Goal: Task Accomplishment & Management: Manage account settings

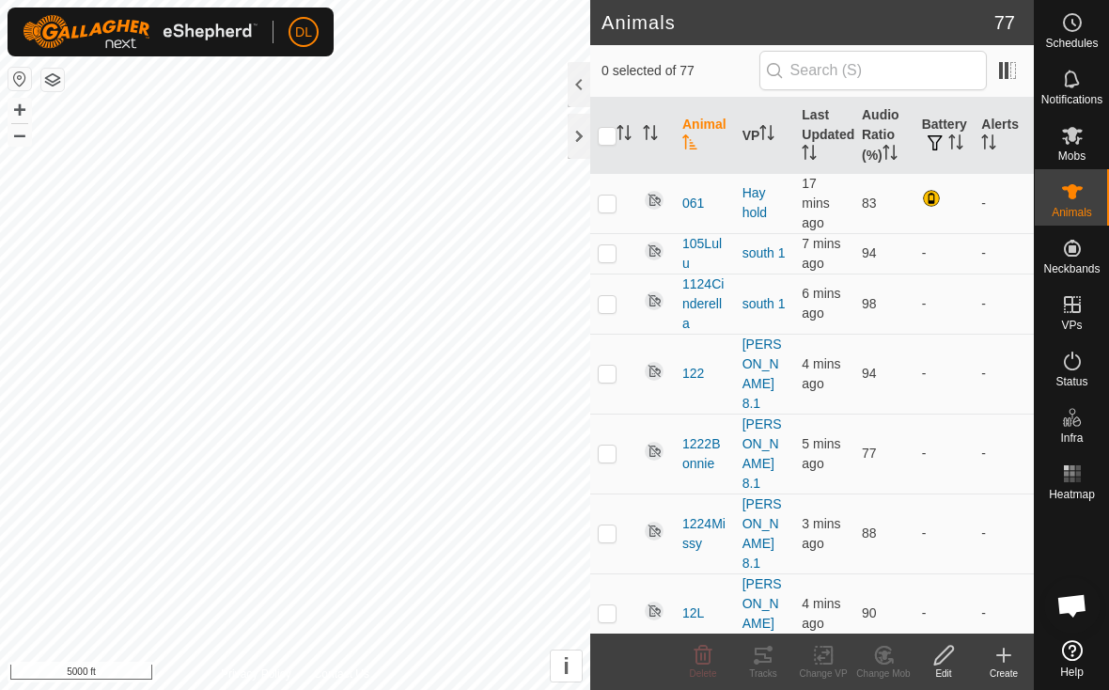
scroll to position [3415, 0]
click at [889, 654] on icon at bounding box center [884, 655] width 24 height 23
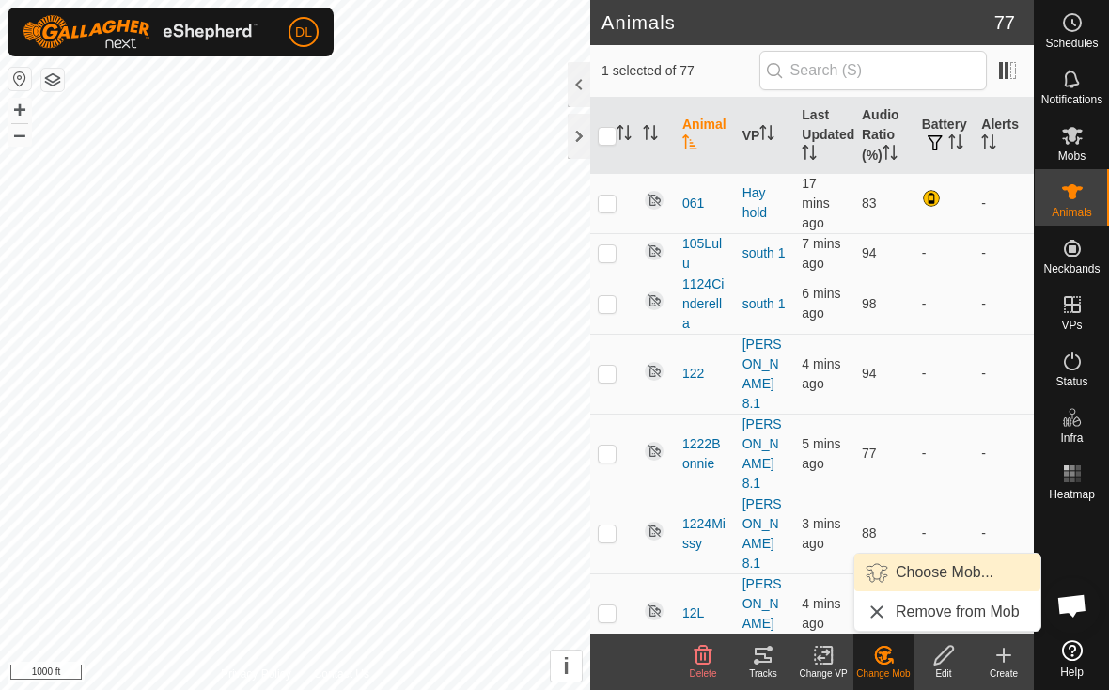
click at [903, 582] on link "Choose Mob..." at bounding box center [948, 573] width 186 height 38
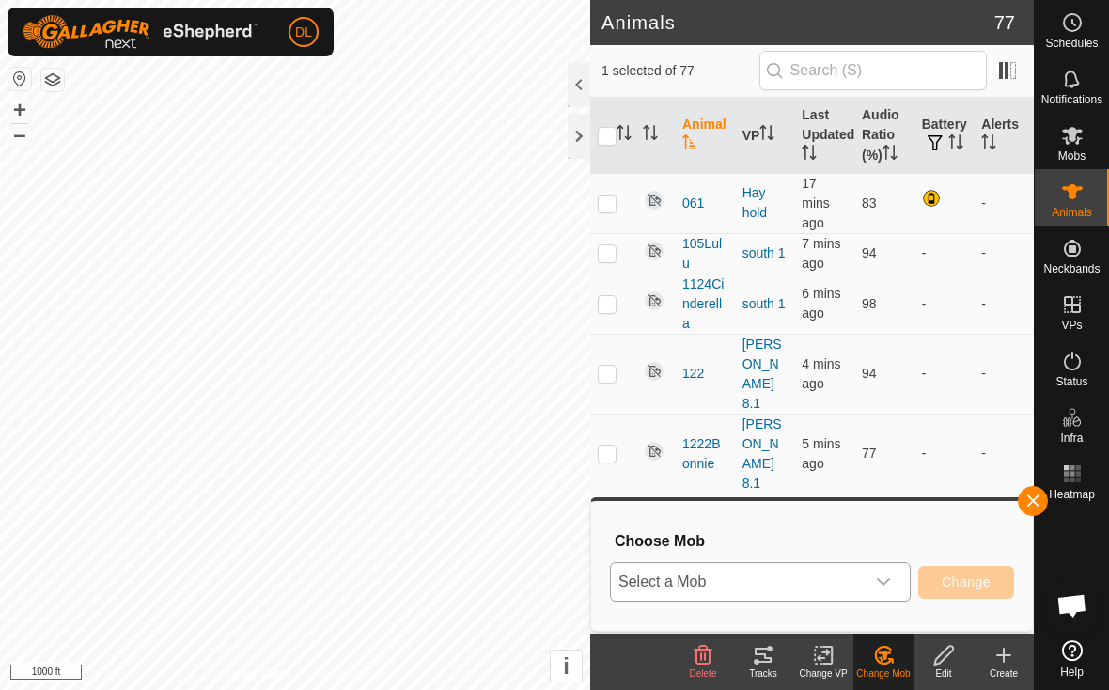
click at [708, 584] on span "Select a Mob" at bounding box center [738, 582] width 254 height 38
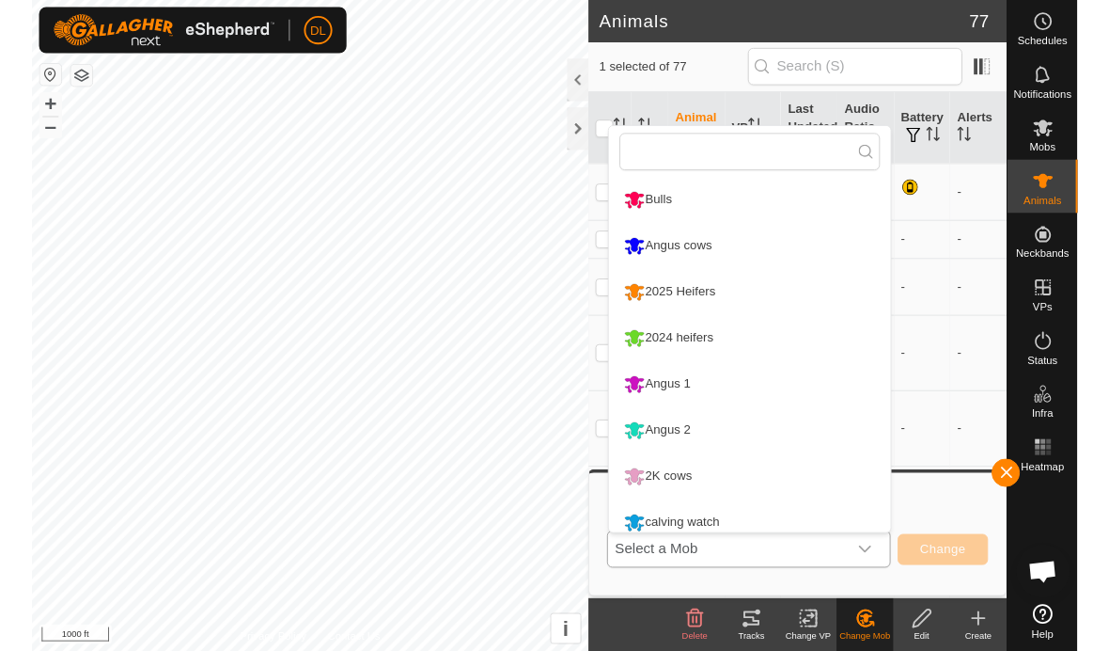
scroll to position [13, 0]
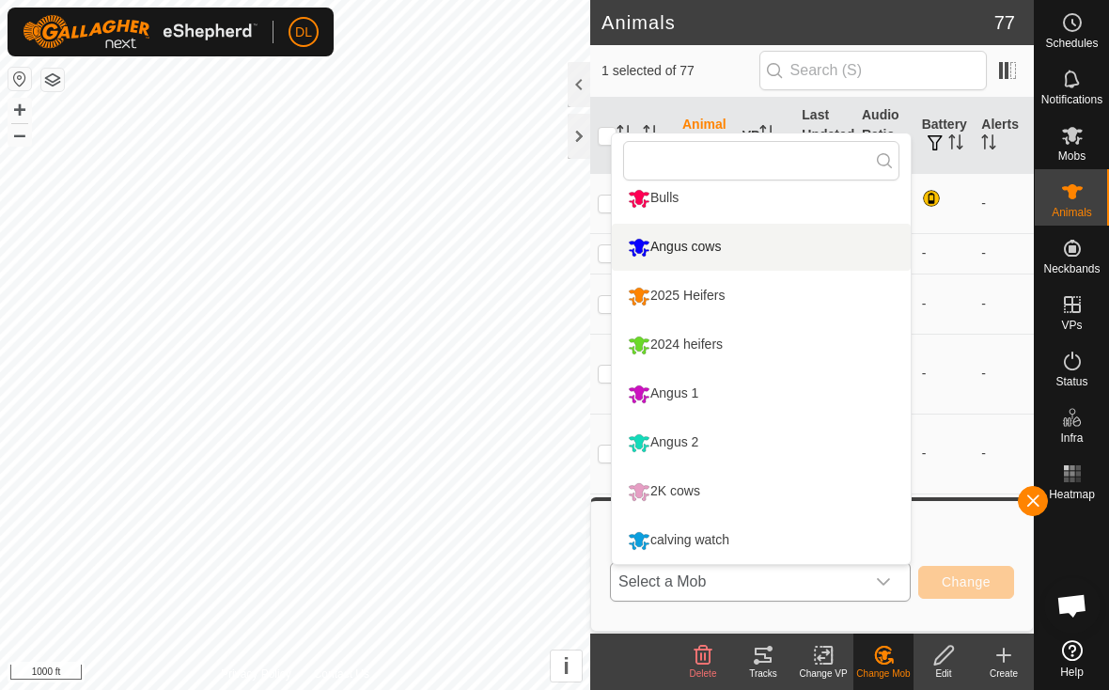
click at [706, 248] on li "Angus cows" at bounding box center [761, 247] width 299 height 47
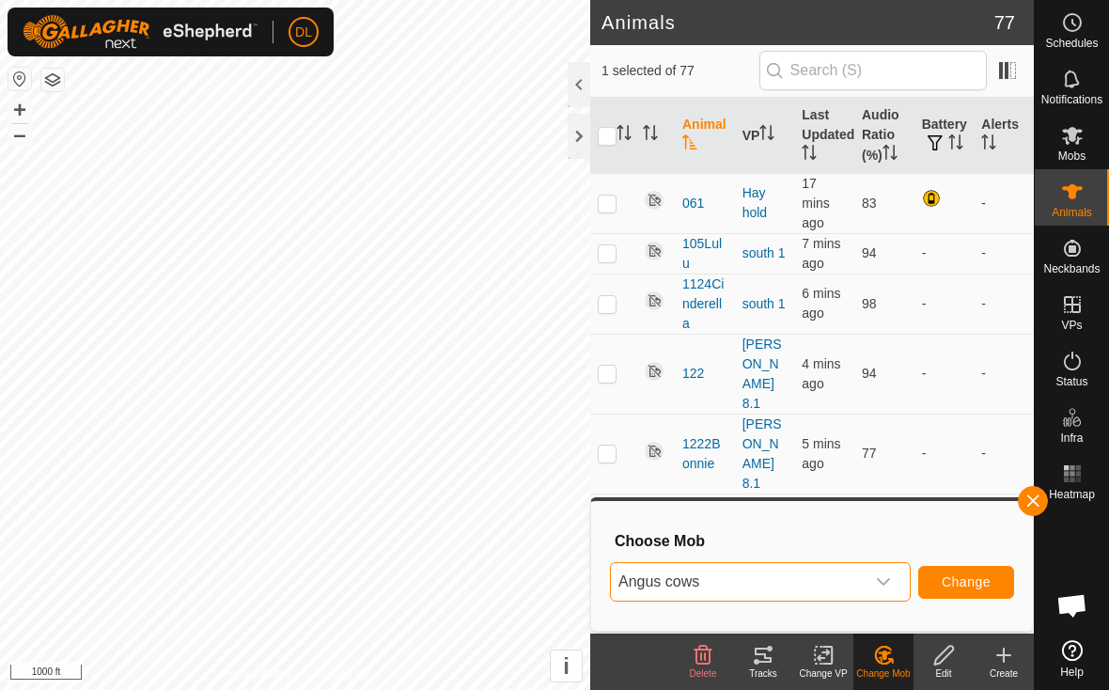
click at [989, 587] on span "Change" at bounding box center [966, 581] width 49 height 15
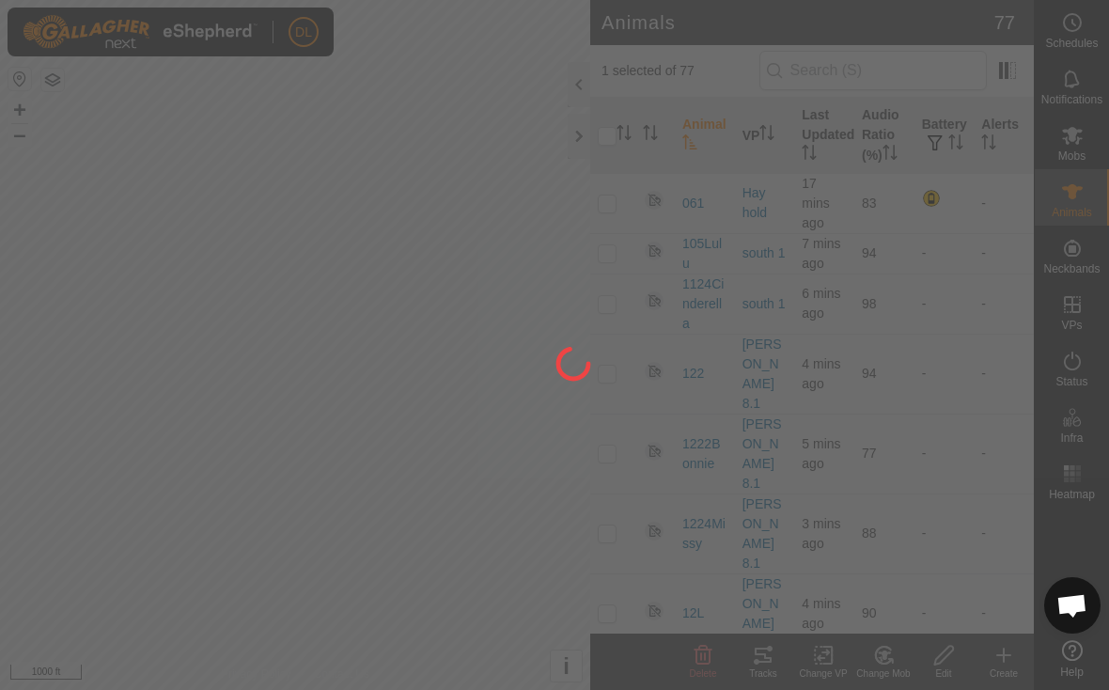
checkbox input "false"
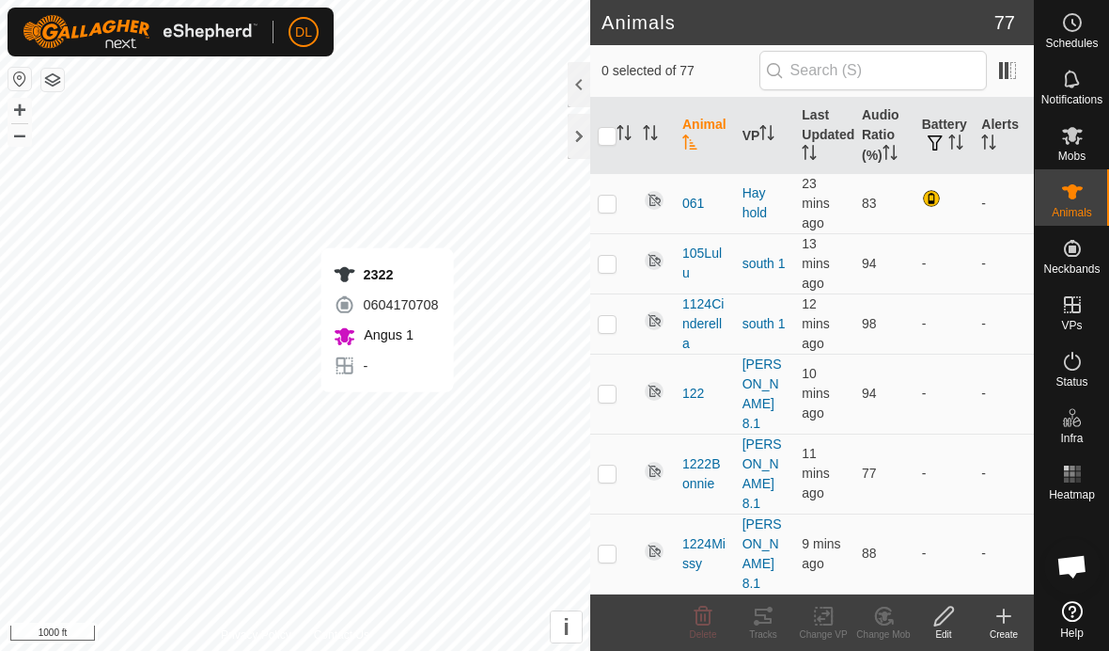
scroll to position [3844, 0]
click at [607, 545] on p-checkbox at bounding box center [607, 552] width 19 height 15
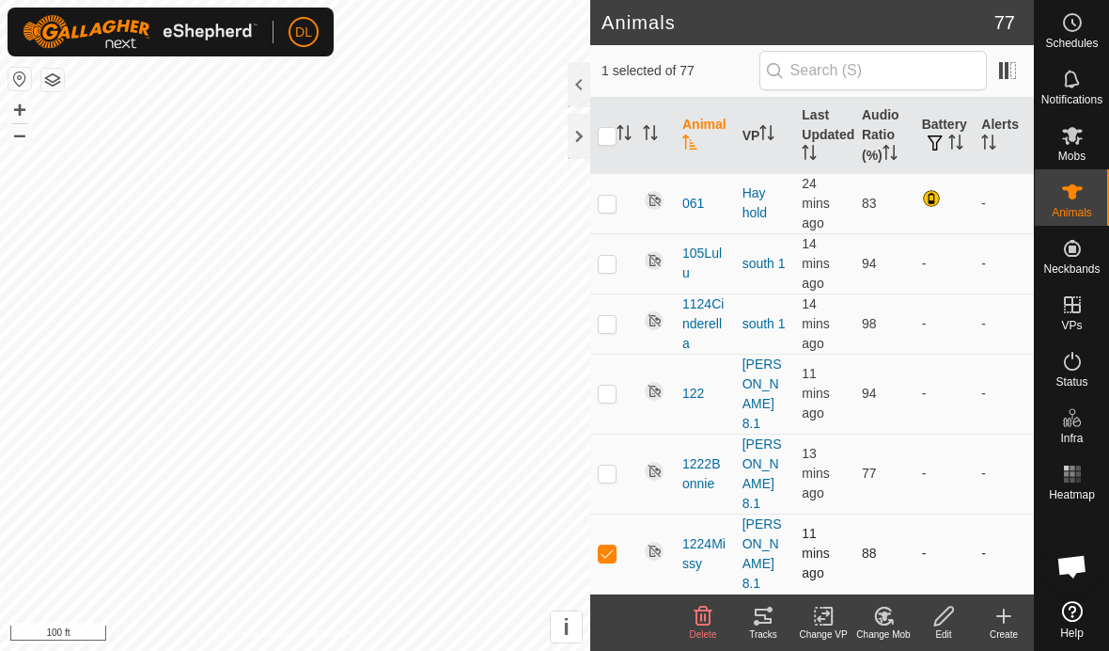
click at [614, 545] on p-checkbox at bounding box center [607, 552] width 19 height 15
click at [761, 622] on icon at bounding box center [763, 615] width 17 height 15
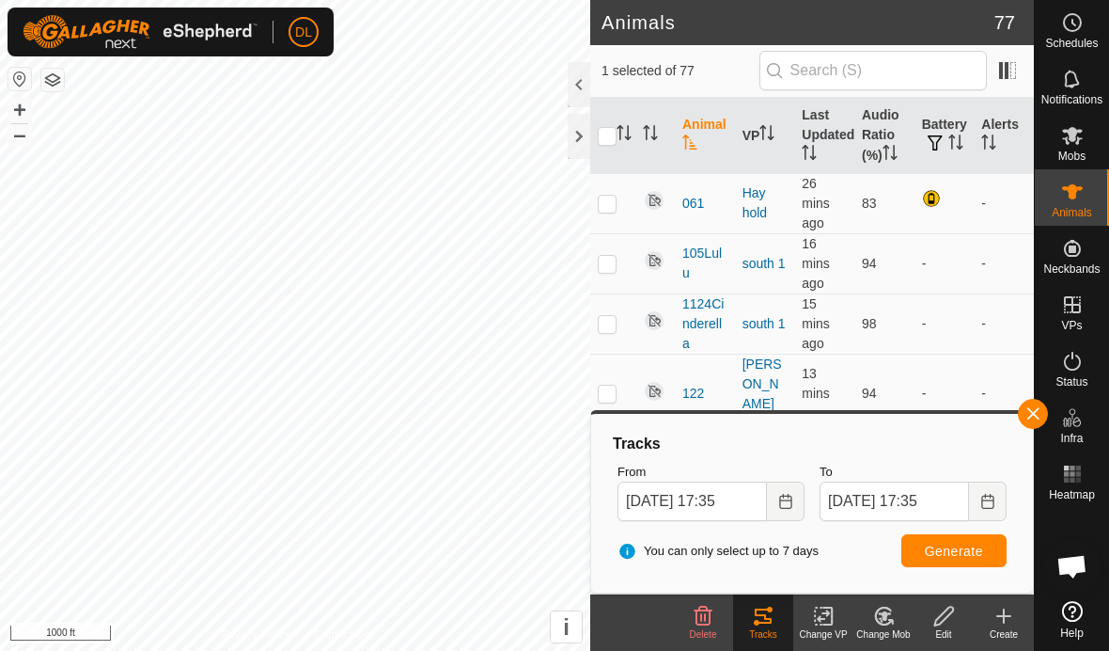
checkbox input "false"
checkbox input "true"
checkbox input "false"
click at [976, 537] on button "Generate" at bounding box center [954, 550] width 105 height 33
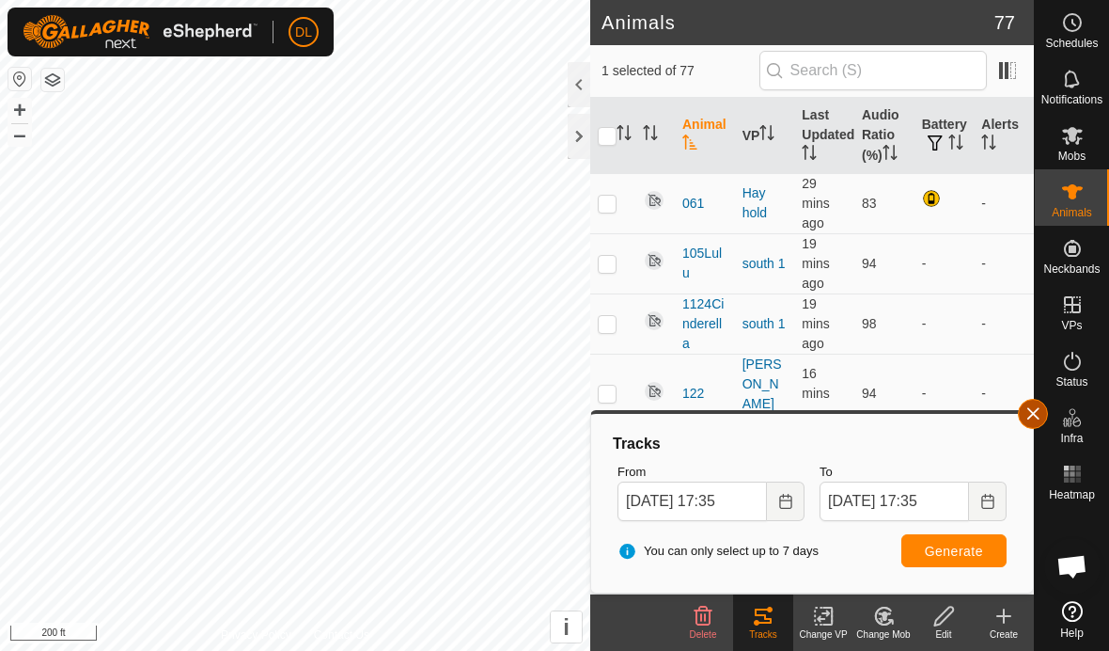
click at [1030, 420] on button "button" at bounding box center [1033, 414] width 30 height 30
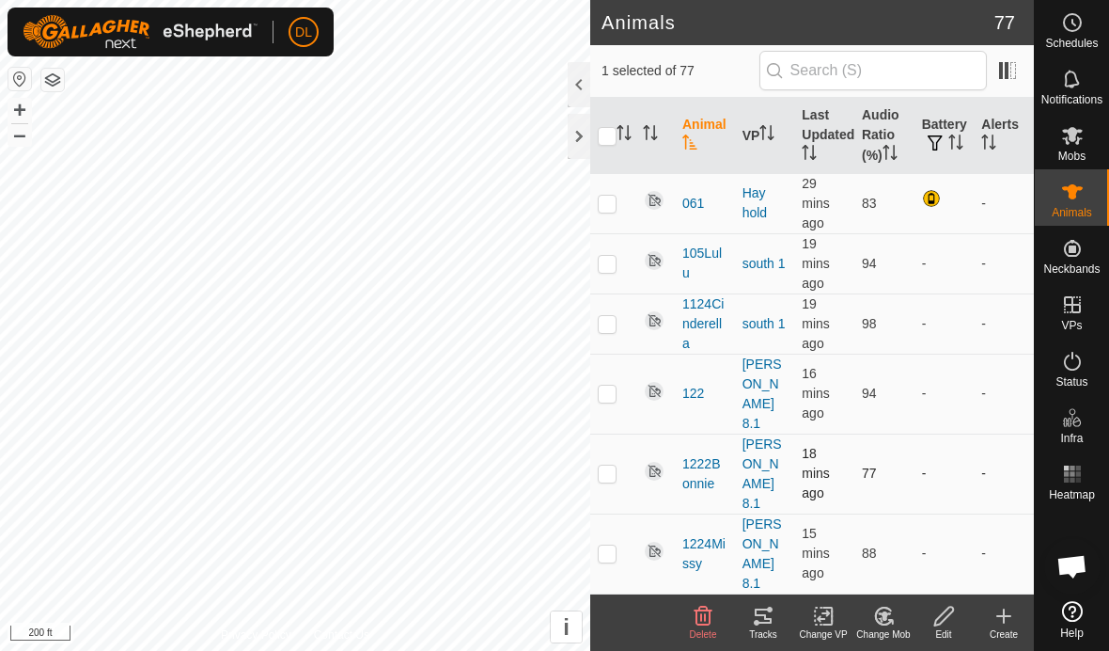
checkbox input "false"
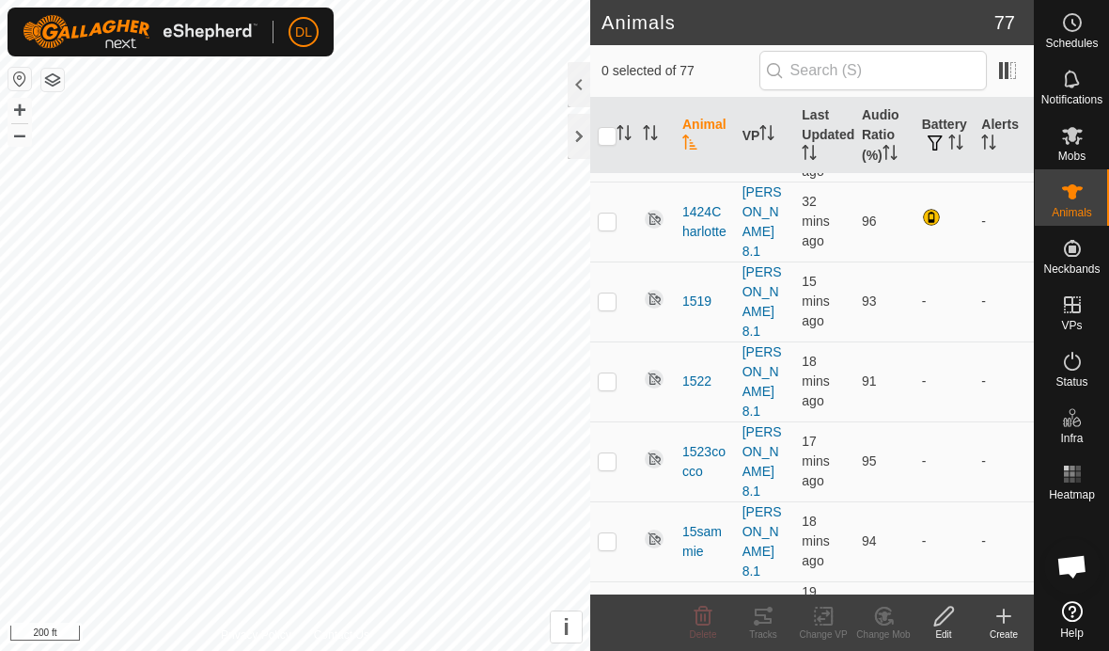
scroll to position [910, 0]
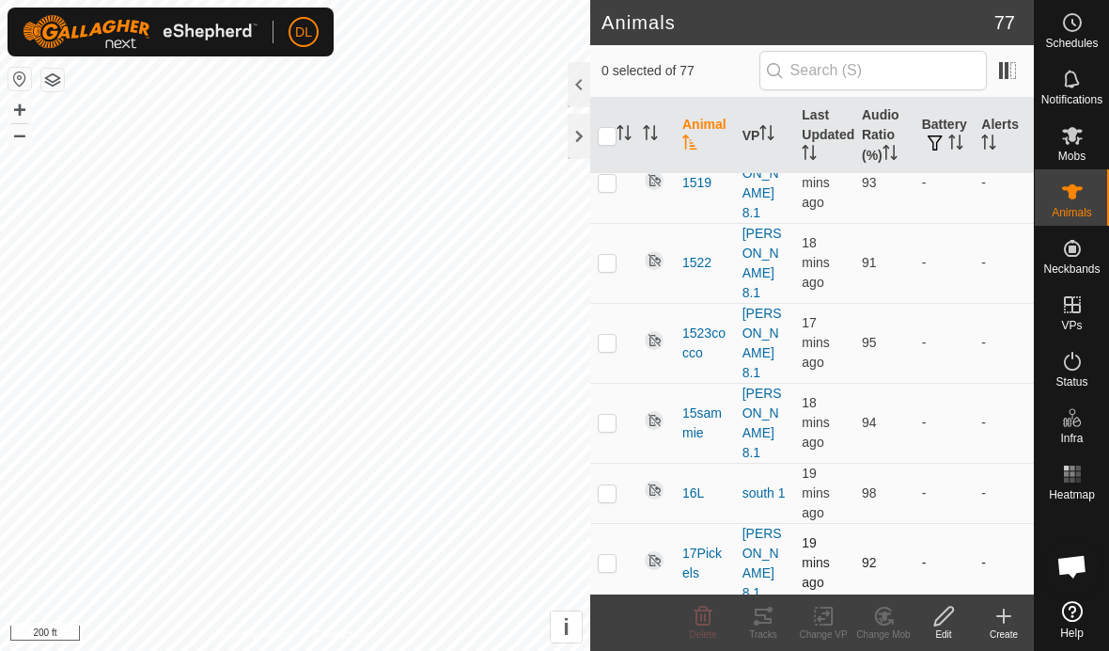
click at [606, 555] on p-checkbox at bounding box center [607, 562] width 19 height 15
checkbox input "false"
click at [766, 624] on icon at bounding box center [763, 615] width 23 height 23
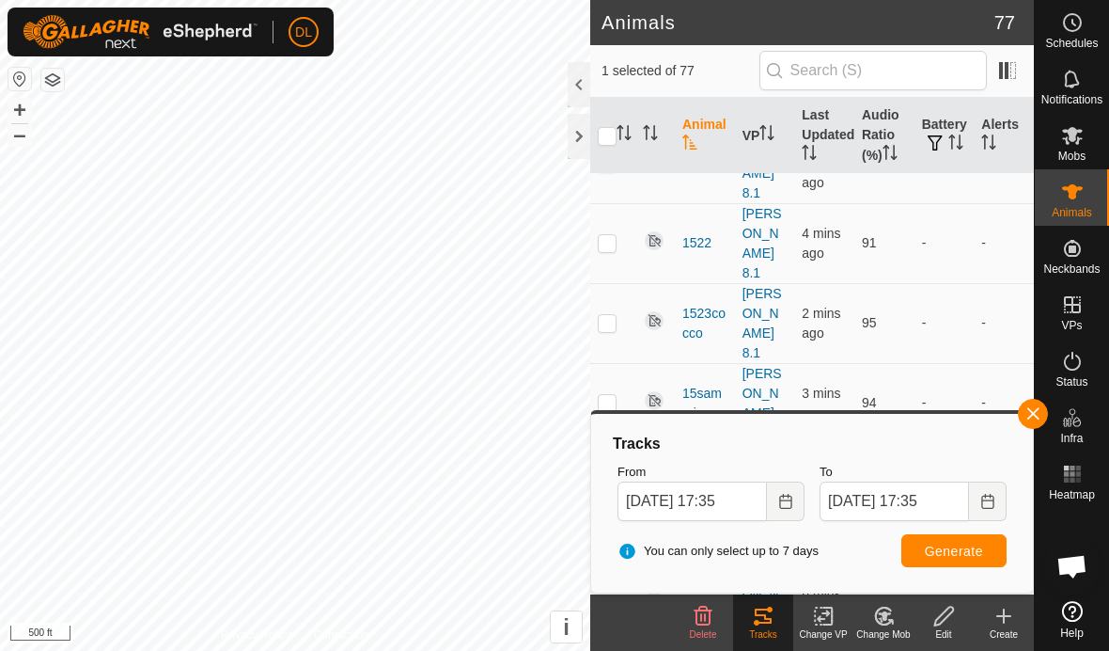
checkbox input "false"
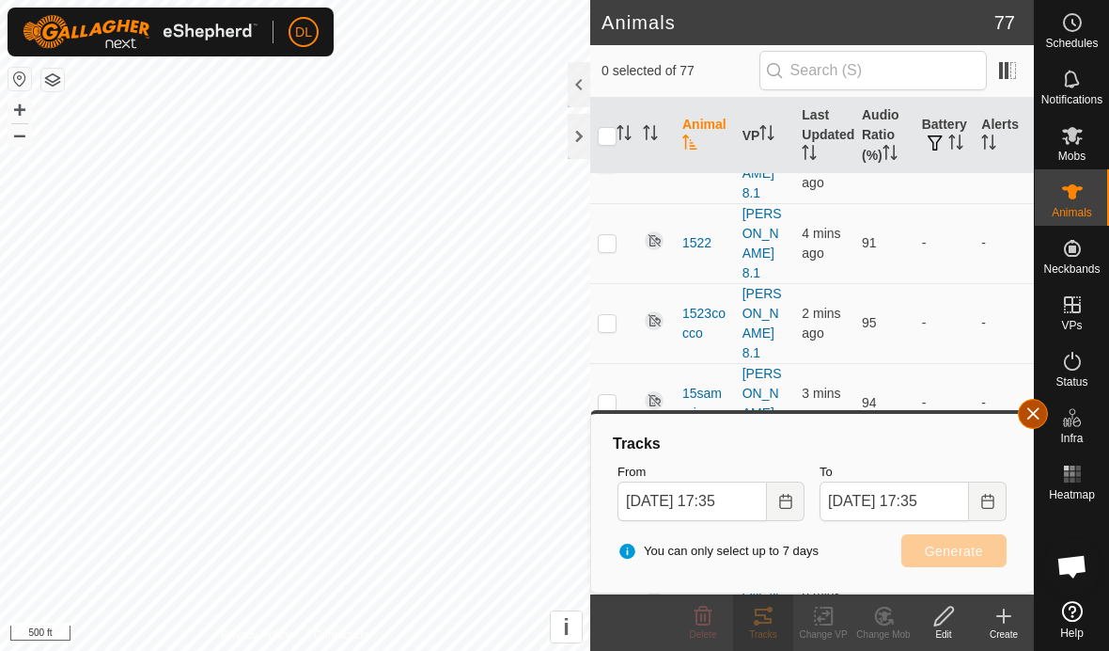
click at [1041, 416] on button "button" at bounding box center [1033, 414] width 30 height 30
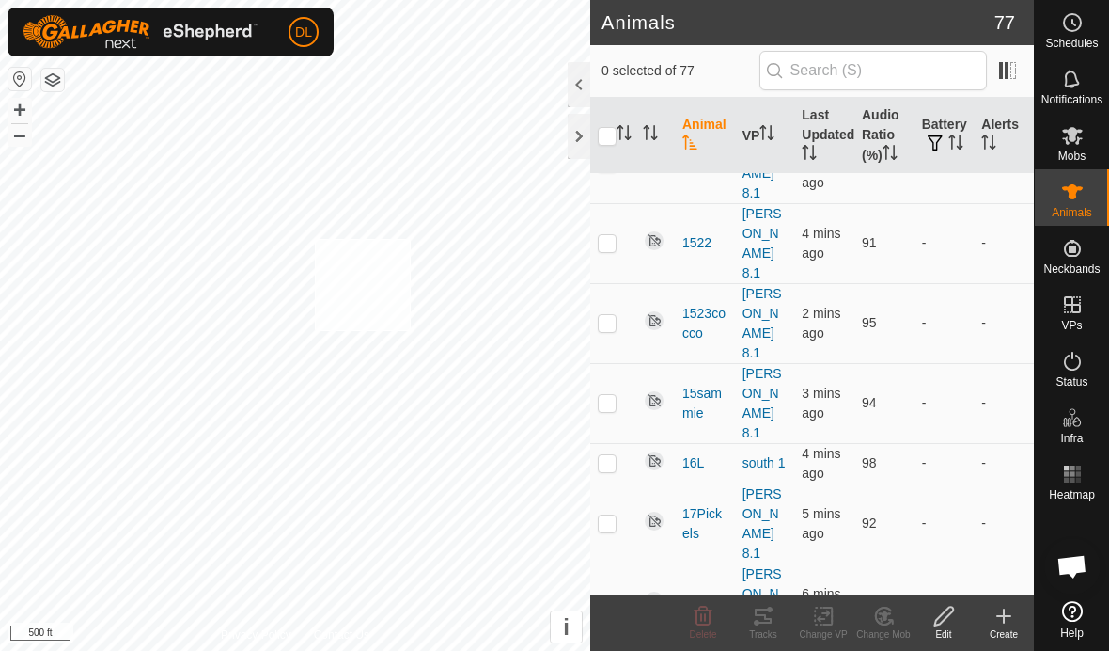
checkbox input "true"
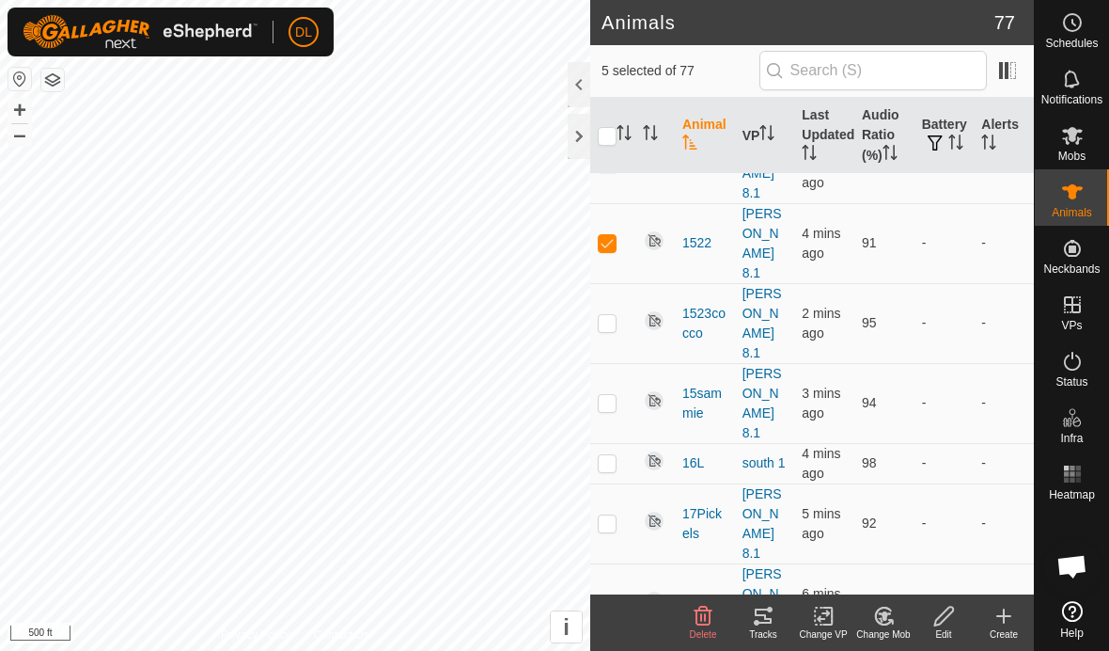
click at [761, 619] on icon at bounding box center [763, 615] width 23 height 23
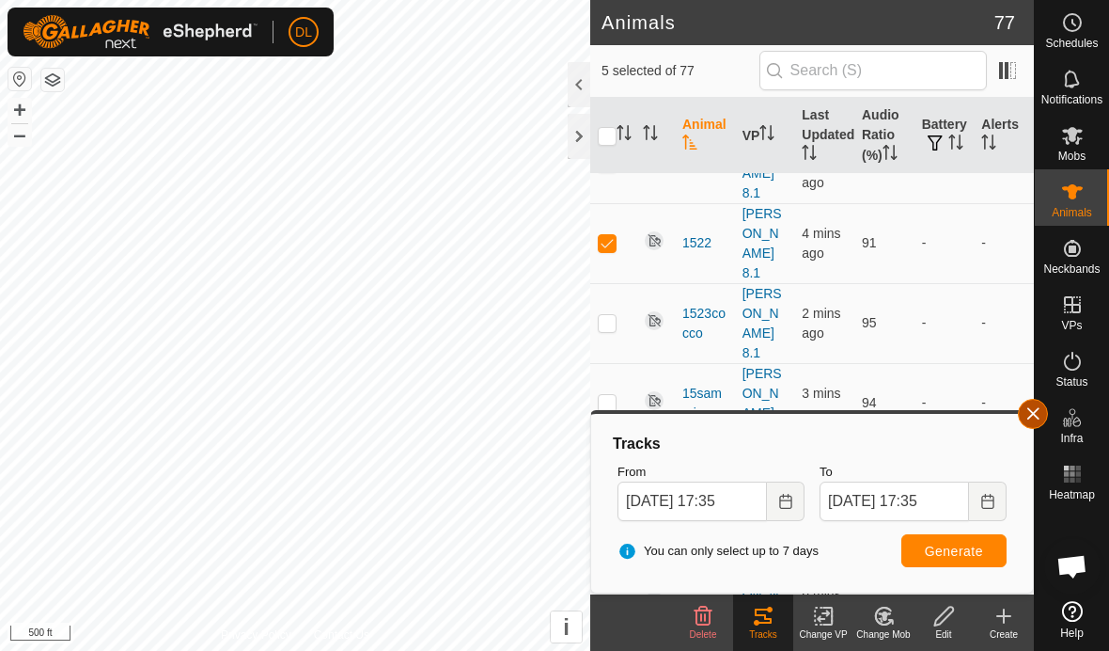
click at [1037, 413] on button "button" at bounding box center [1033, 414] width 30 height 30
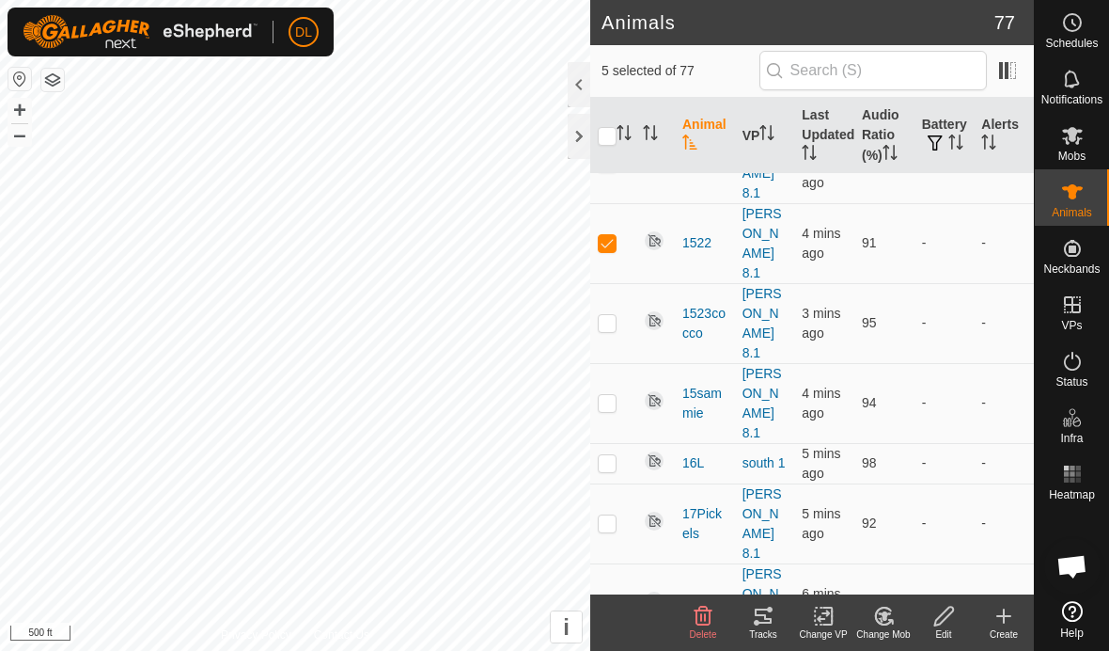
checkbox input "false"
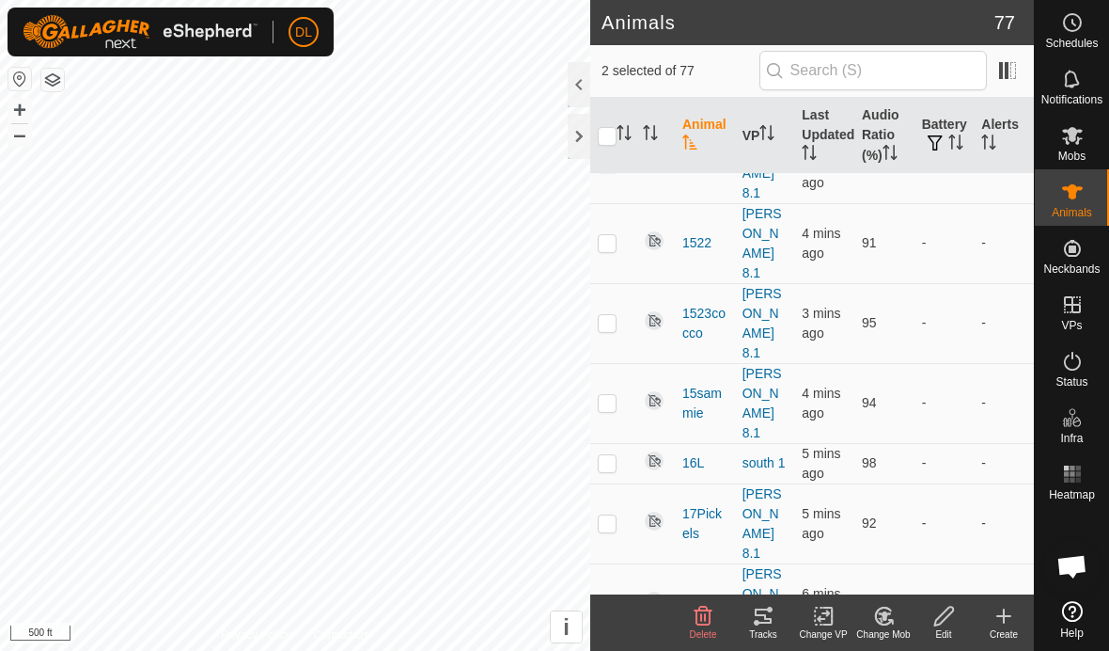
checkbox input "true"
click at [766, 620] on icon at bounding box center [763, 615] width 23 height 23
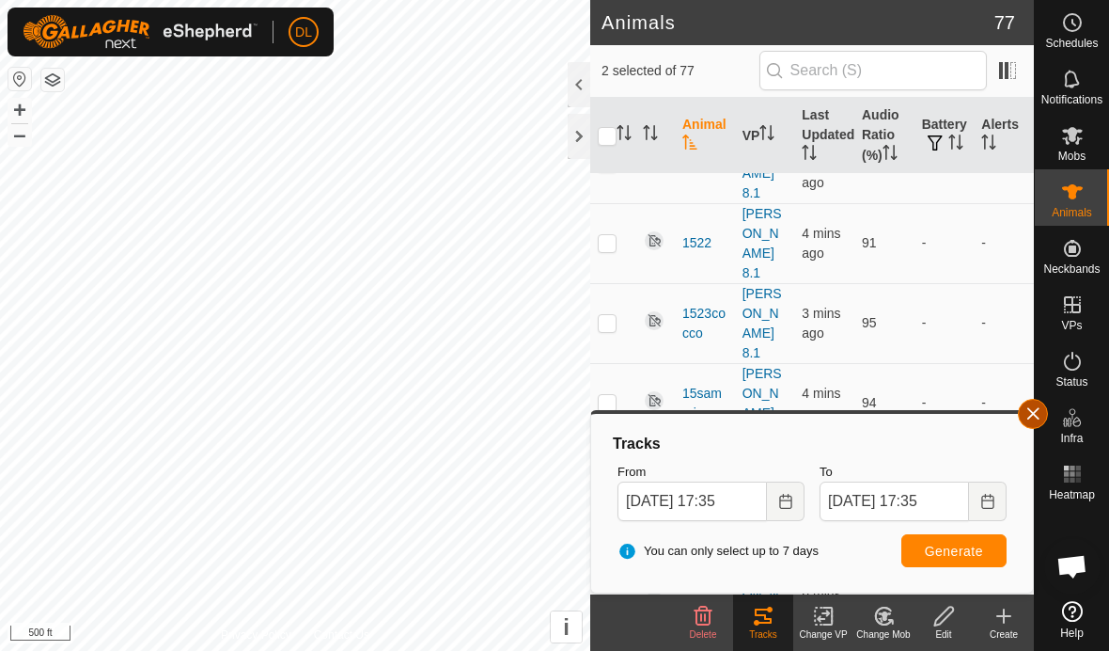
click at [1034, 409] on button "button" at bounding box center [1033, 414] width 30 height 30
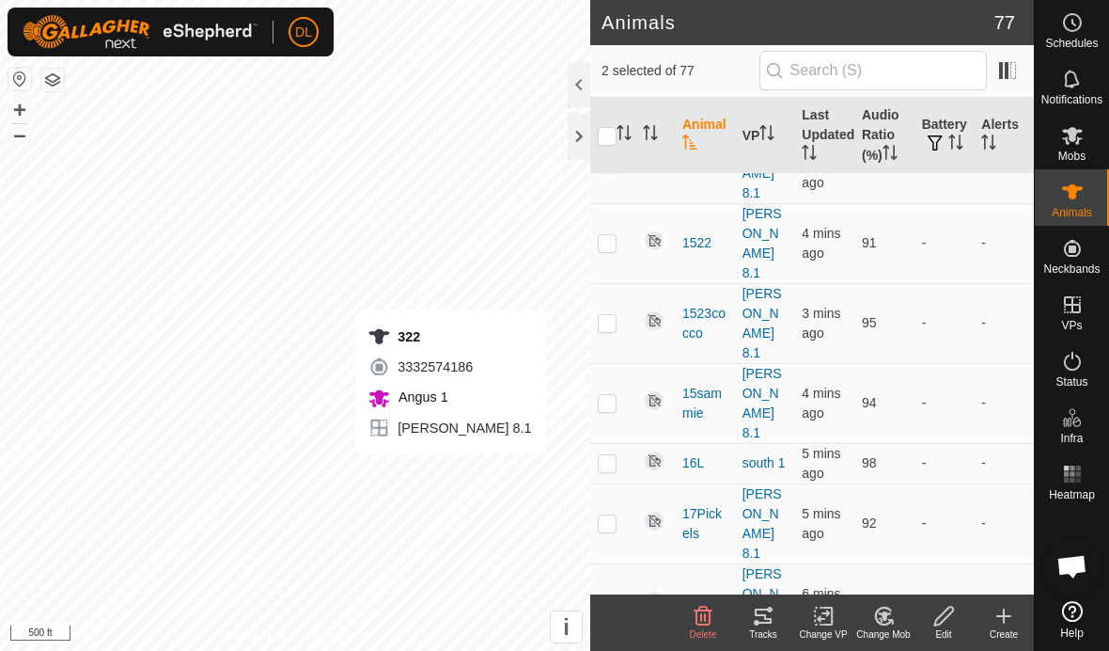
checkbox input "false"
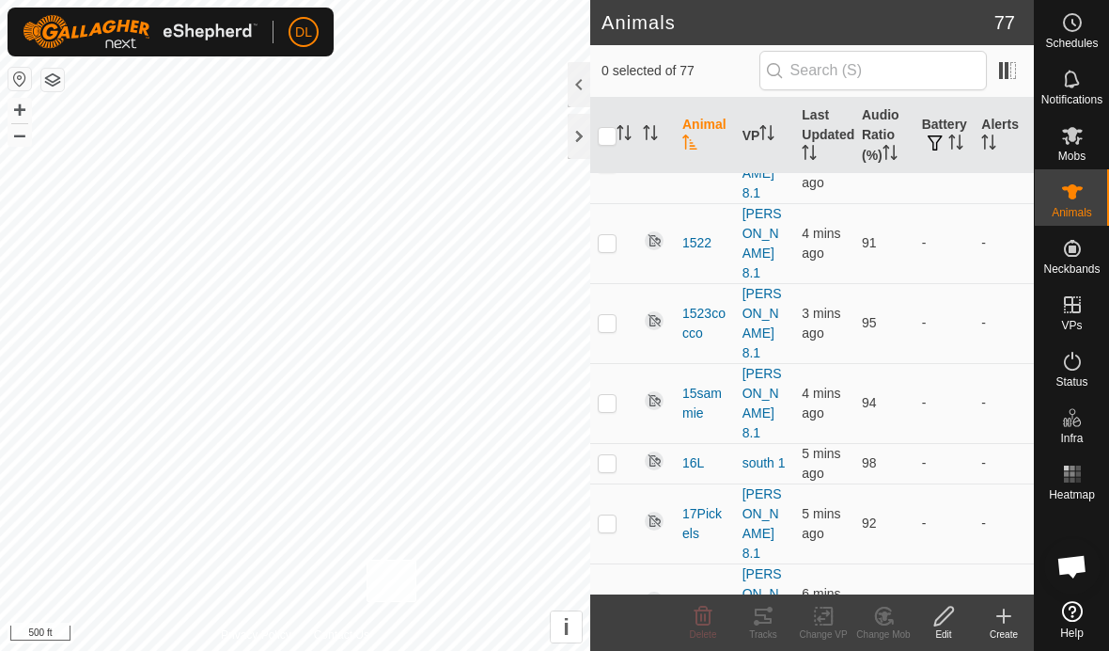
checkbox input "true"
click at [761, 622] on icon at bounding box center [763, 615] width 17 height 15
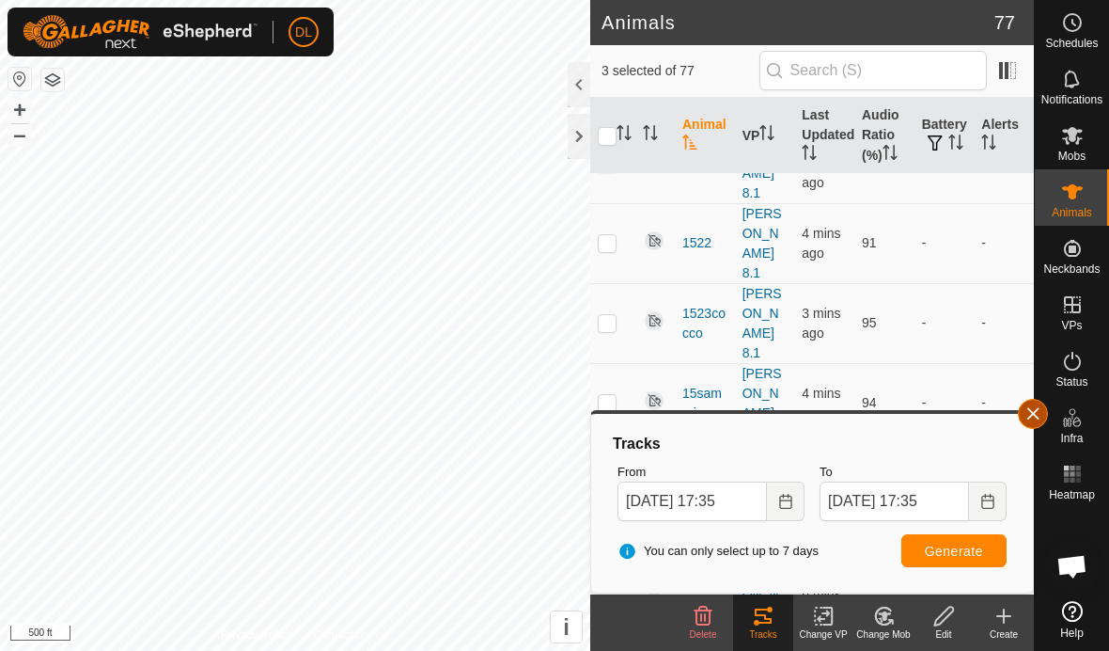
click at [1040, 414] on button "button" at bounding box center [1033, 414] width 30 height 30
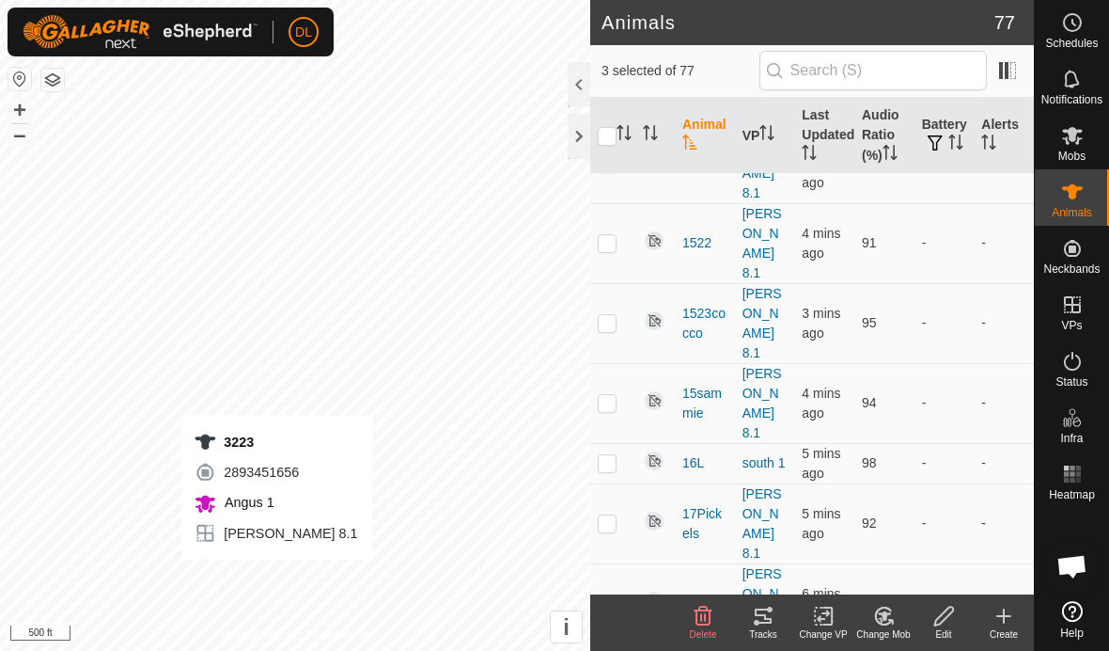
checkbox input "false"
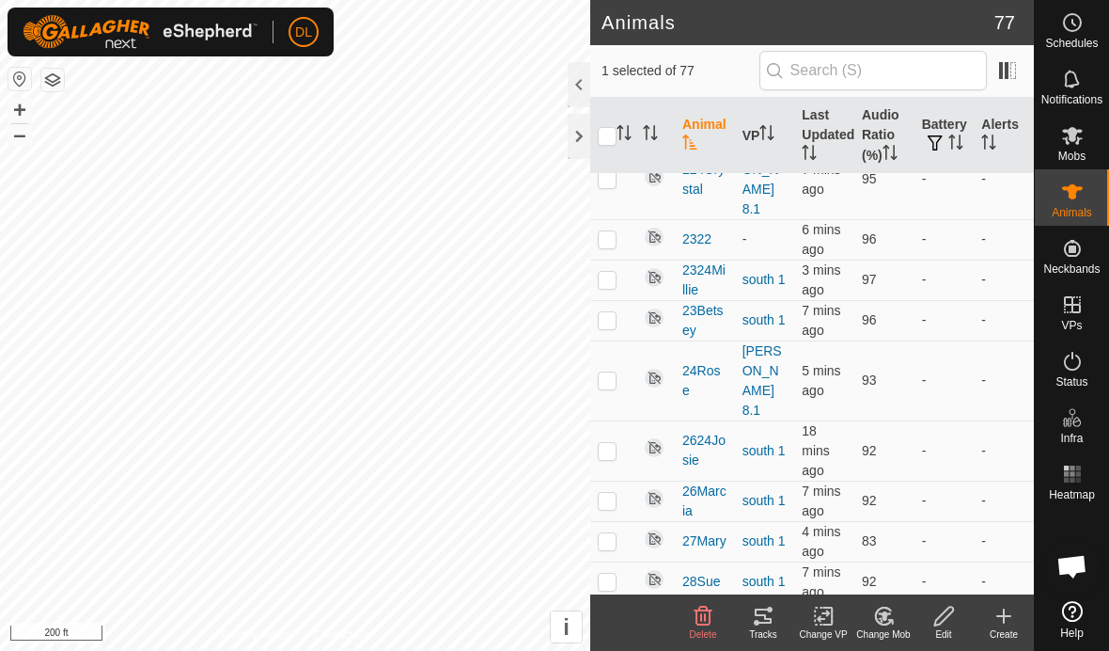
scroll to position [2109, 0]
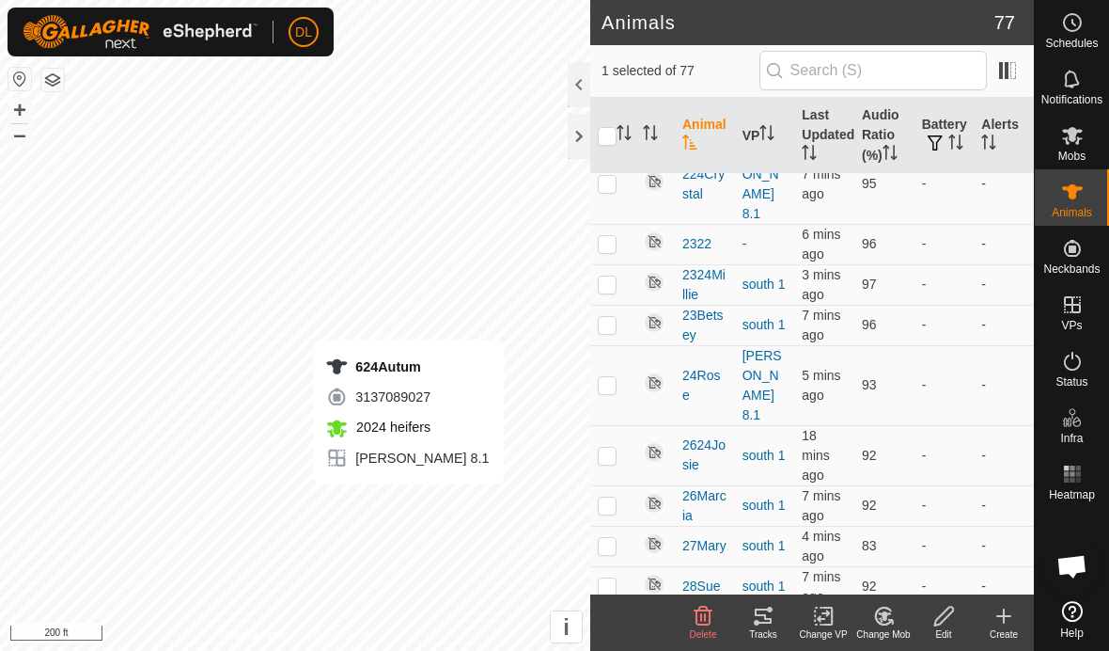
checkbox input "false"
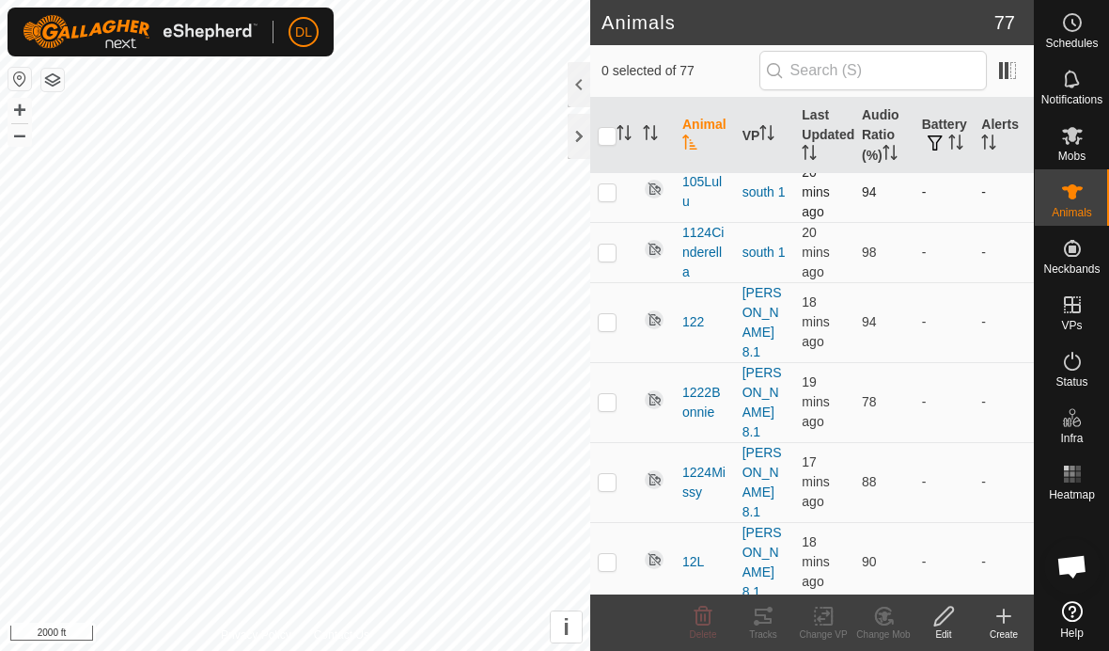
scroll to position [72, 0]
click at [858, 78] on input "text" at bounding box center [873, 70] width 227 height 39
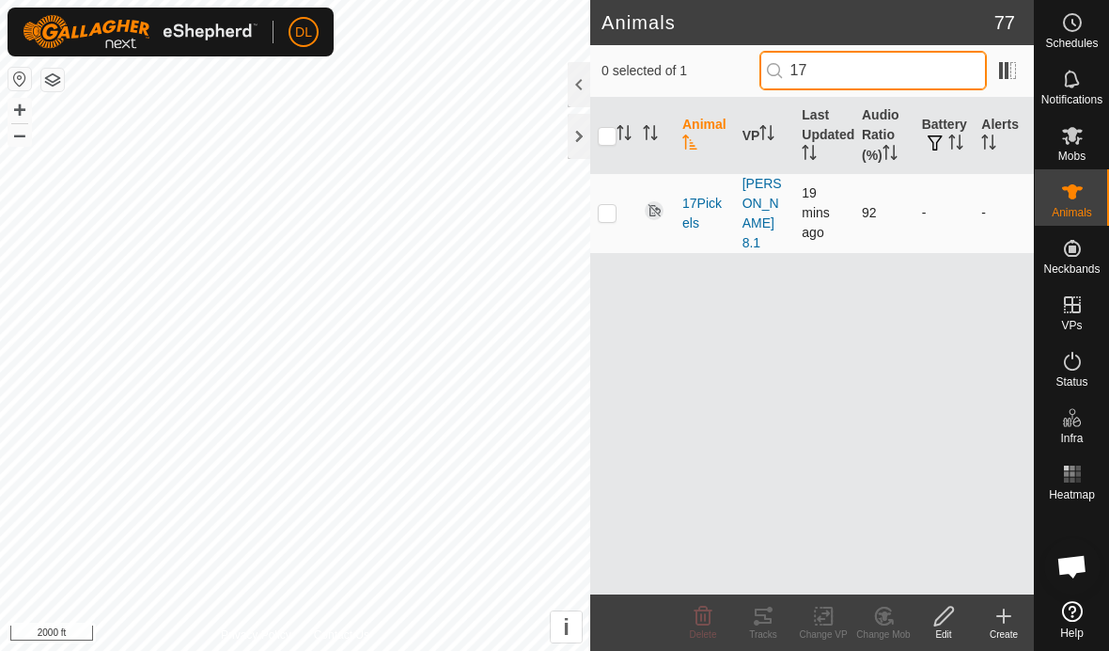
type input "17"
click at [609, 207] on p-checkbox at bounding box center [607, 212] width 19 height 15
checkbox input "true"
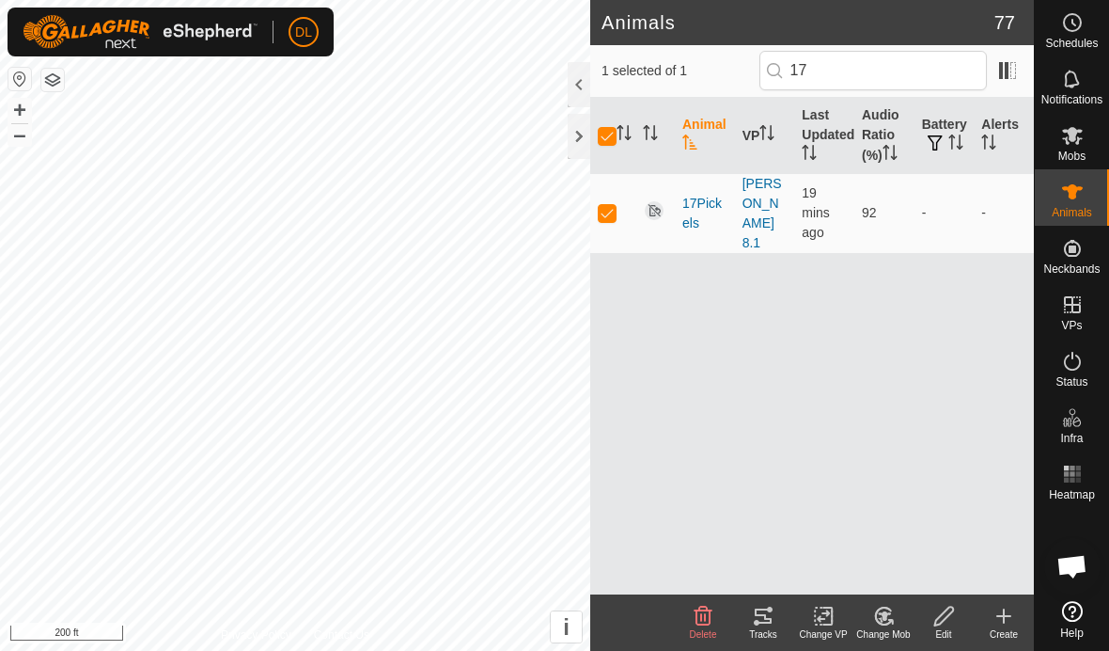
scroll to position [3844, 0]
click at [826, 613] on icon at bounding box center [823, 615] width 13 height 12
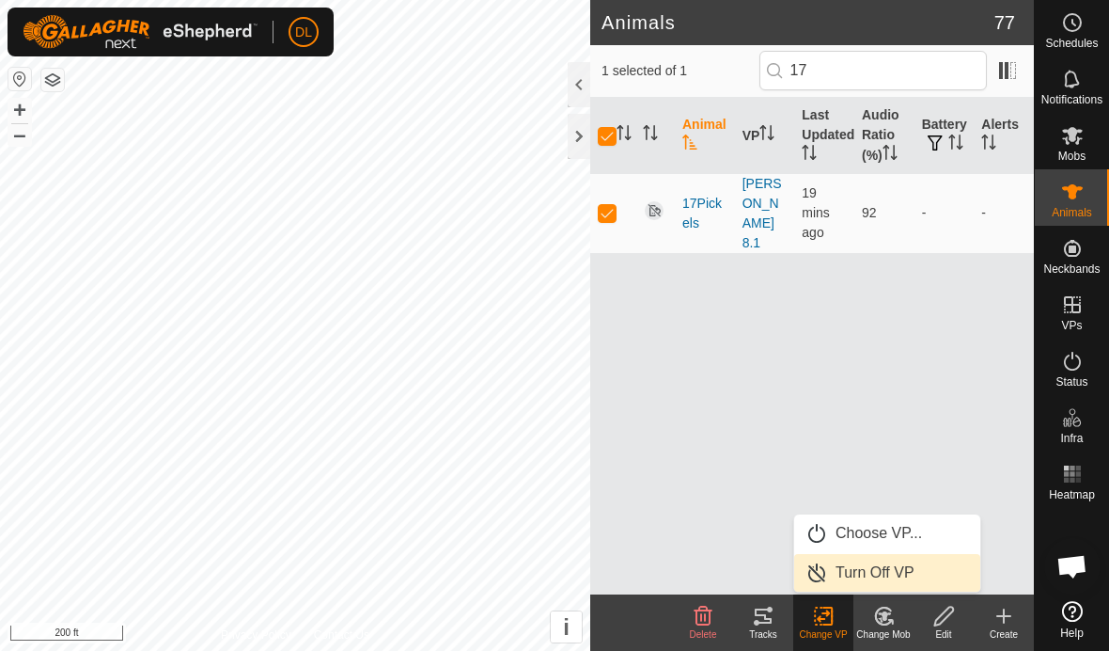
click at [878, 627] on div "Change Mob" at bounding box center [884, 634] width 60 height 14
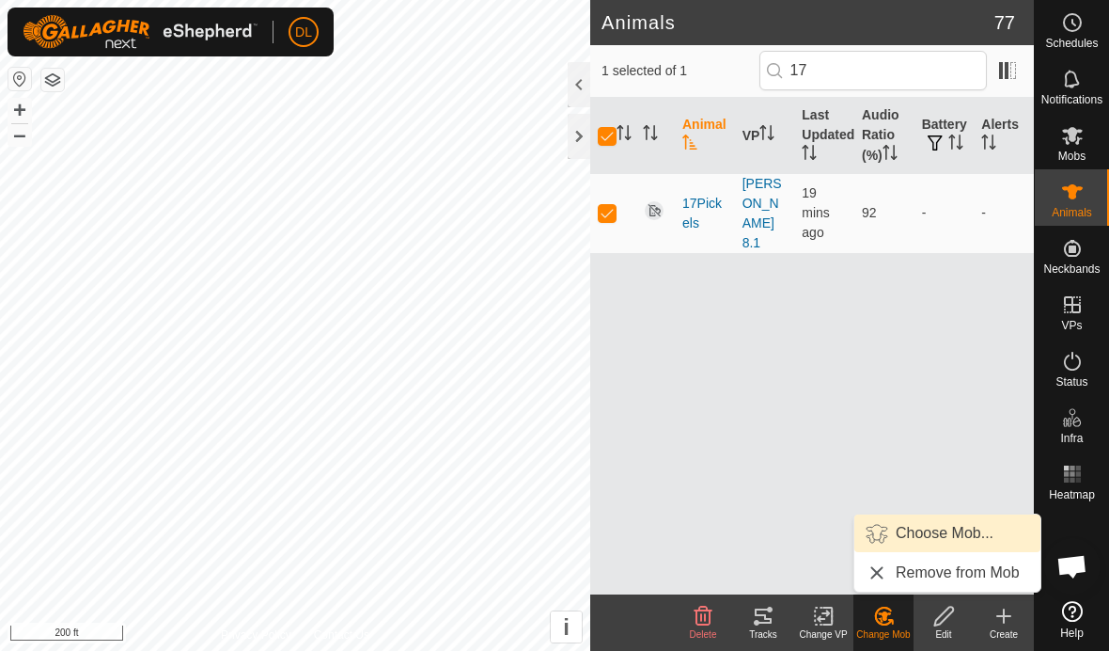
click at [895, 532] on link "Choose Mob..." at bounding box center [948, 533] width 186 height 38
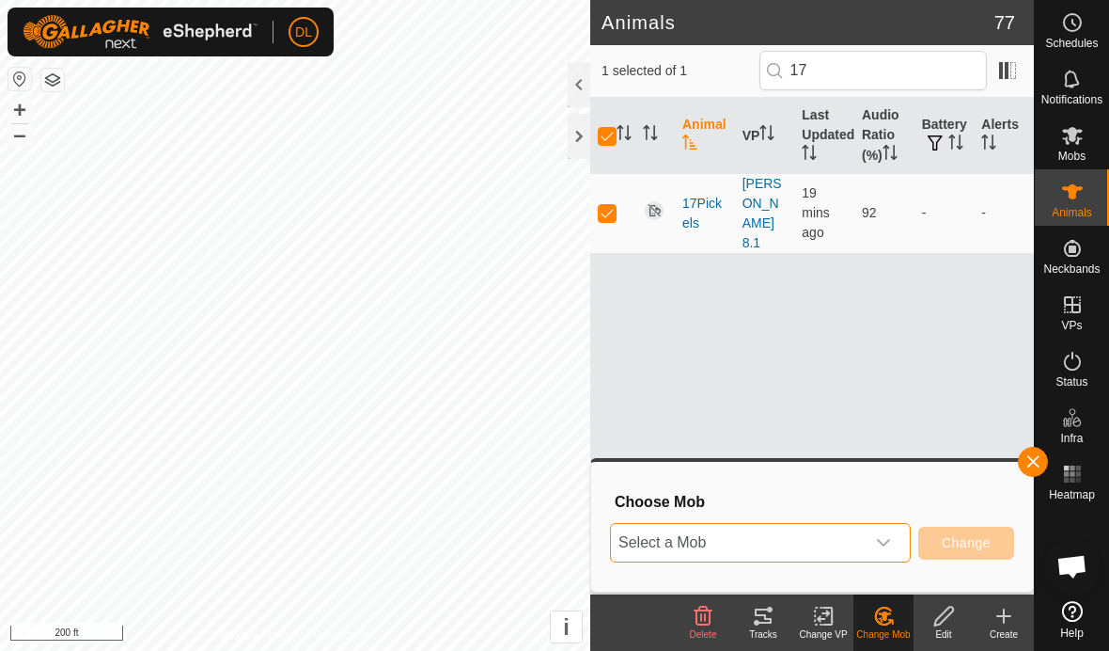
click at [685, 544] on span "Select a Mob" at bounding box center [738, 543] width 254 height 38
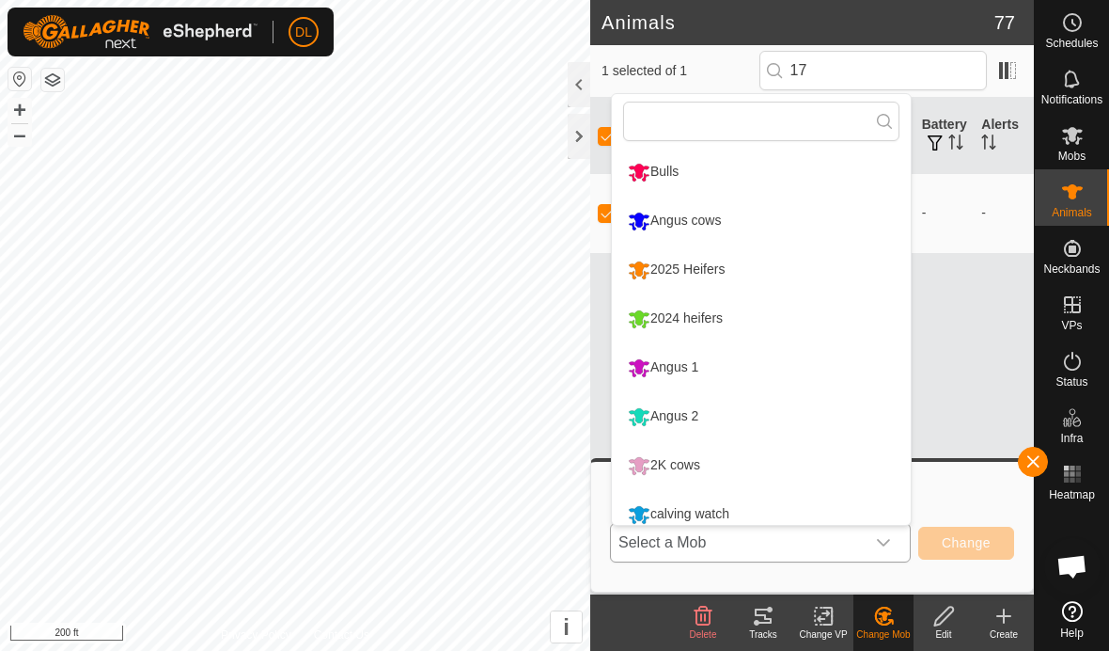
scroll to position [13, 0]
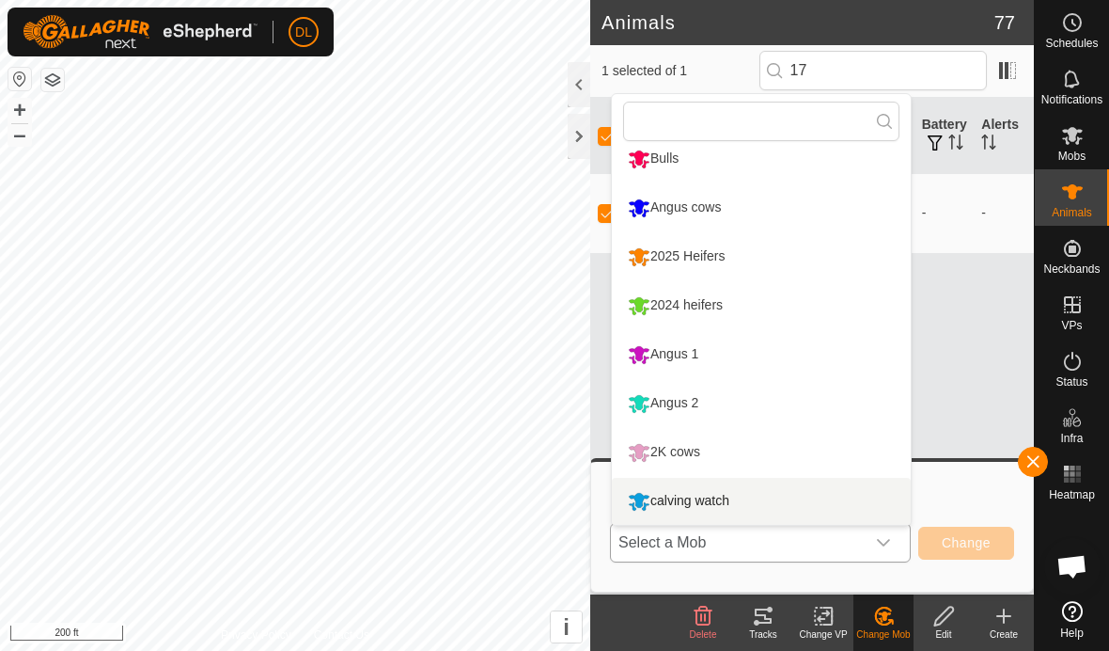
click at [685, 502] on li "calving watch" at bounding box center [761, 501] width 299 height 47
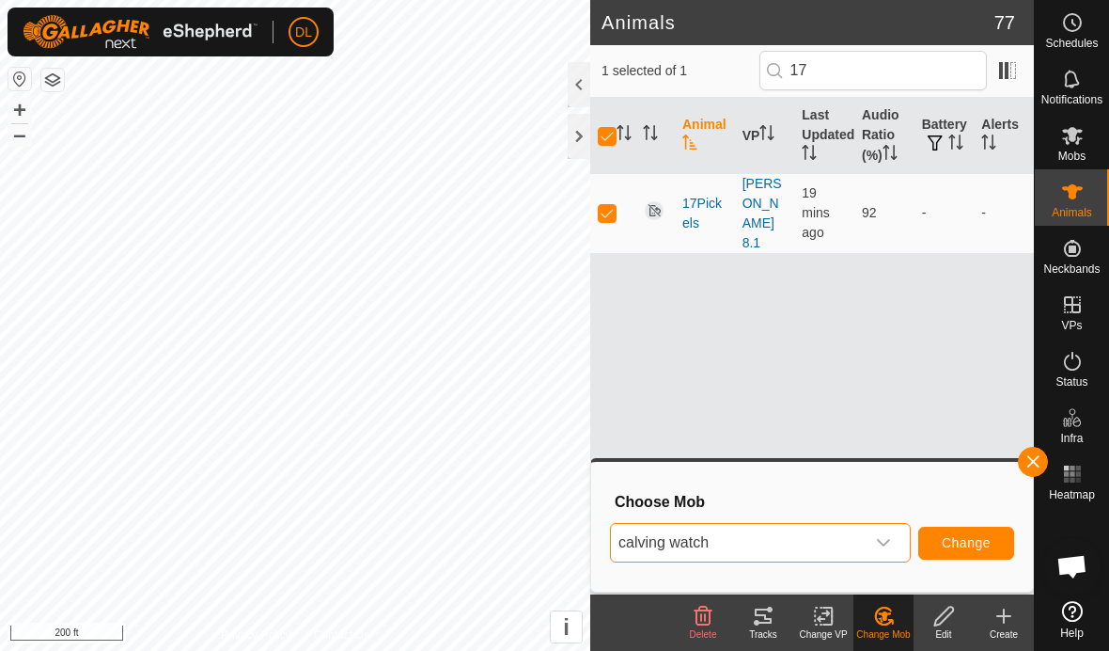
click at [981, 549] on span "Change" at bounding box center [966, 542] width 49 height 15
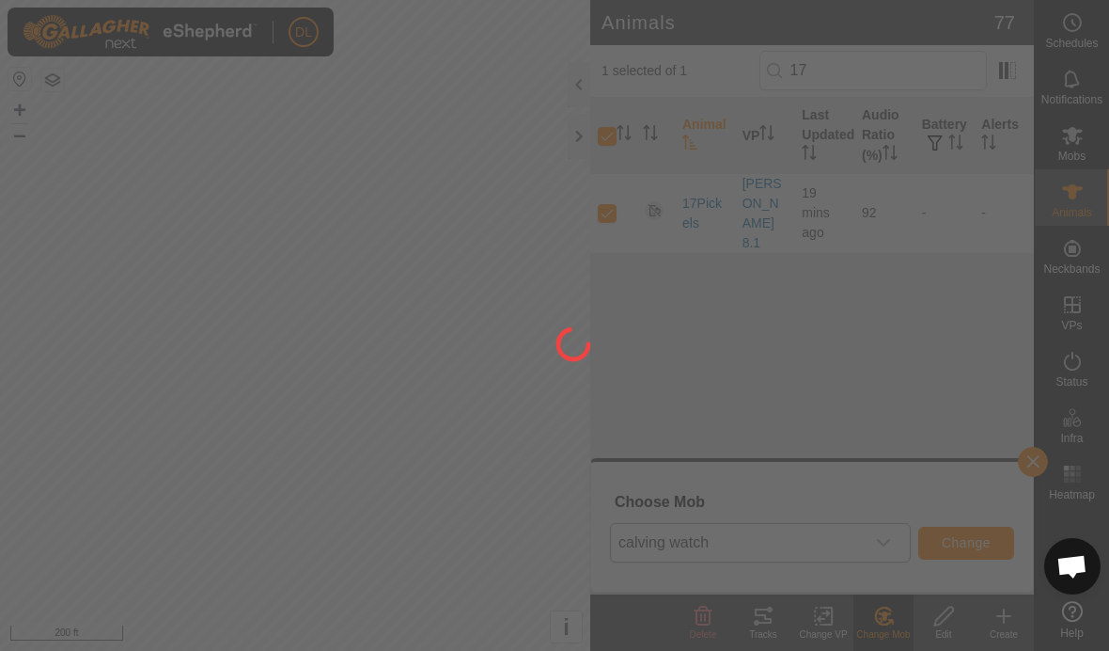
checkbox input "false"
